Goal: Information Seeking & Learning: Learn about a topic

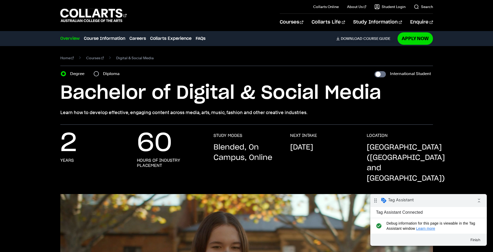
click at [31, 62] on div "Home Courses Digital & Social Media Course variant Degree Diploma International…" at bounding box center [246, 85] width 457 height 79
